Goal: Learn about a topic

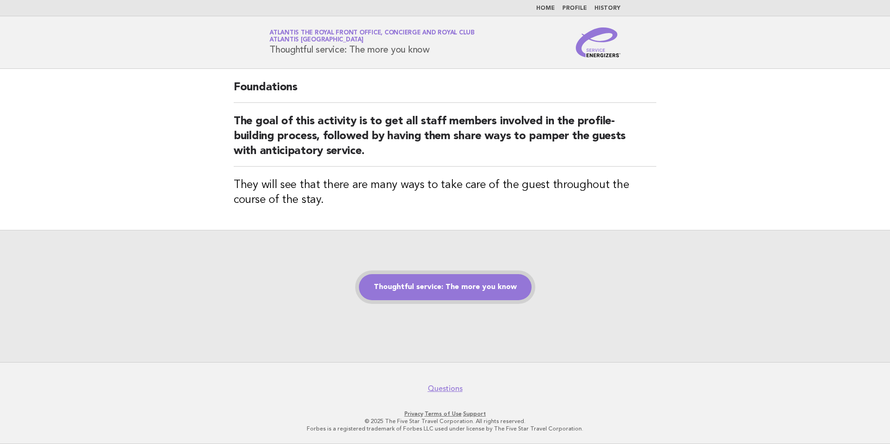
click at [482, 292] on link "Thoughtful service: The more you know" at bounding box center [445, 287] width 173 height 26
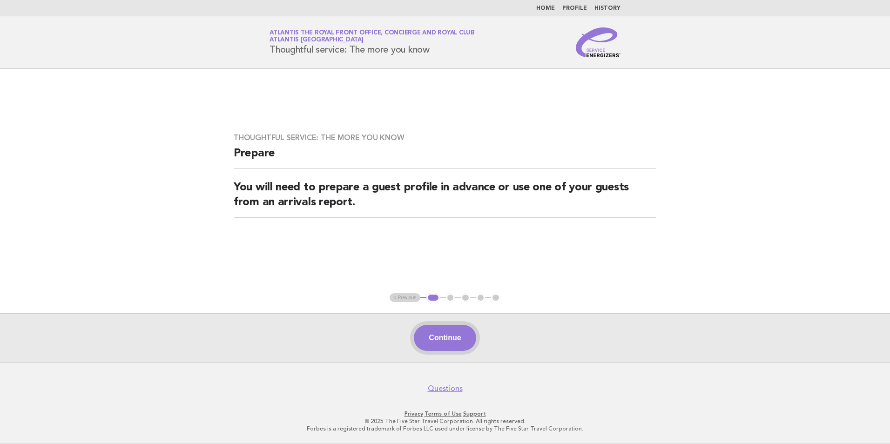
click at [442, 343] on button "Continue" at bounding box center [445, 338] width 62 height 26
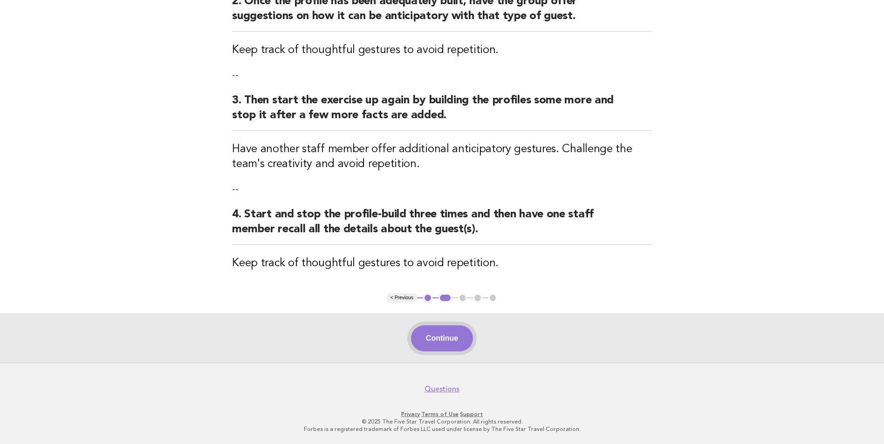
click at [440, 341] on button "Continue" at bounding box center [442, 339] width 62 height 26
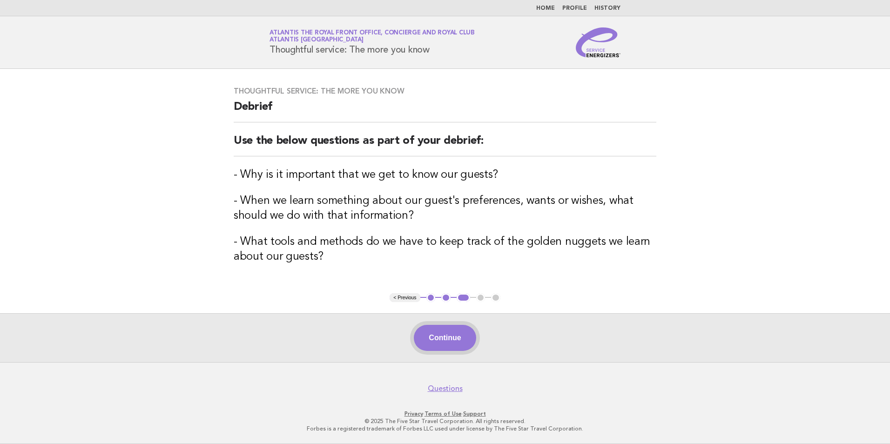
click at [462, 338] on button "Continue" at bounding box center [445, 338] width 62 height 26
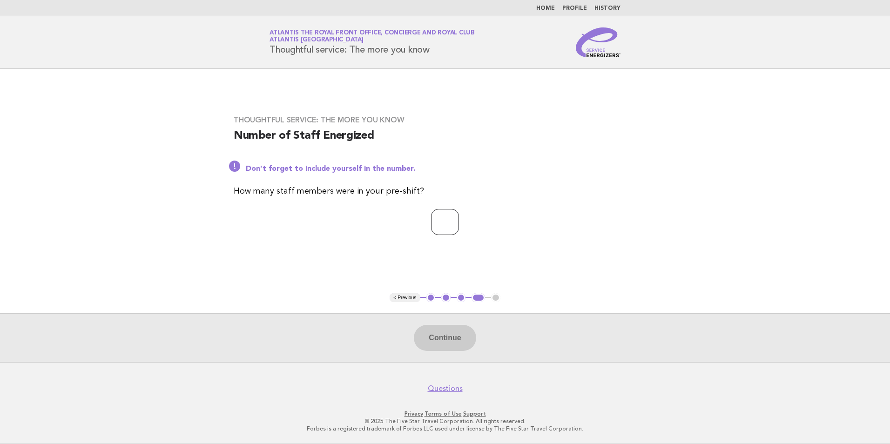
click at [459, 217] on input "number" at bounding box center [445, 222] width 28 height 26
type input "*"
click at [453, 343] on button "Continue" at bounding box center [445, 338] width 62 height 26
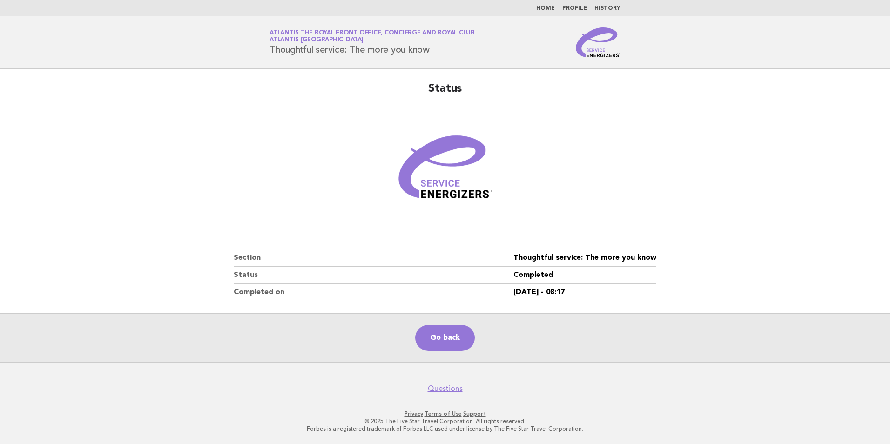
drag, startPoint x: 443, startPoint y: 346, endPoint x: 364, endPoint y: 196, distance: 169.8
click at [443, 346] on link "Go back" at bounding box center [445, 338] width 60 height 26
